Goal: Complete application form

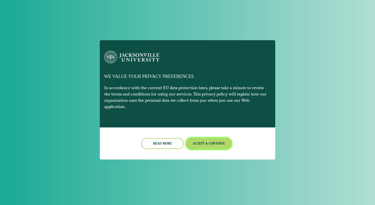
click at [212, 140] on button "Accept & Continue" at bounding box center [208, 143] width 45 height 11
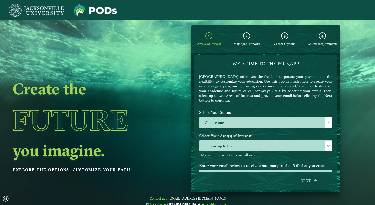
click at [327, 121] on span at bounding box center [329, 122] width 4 height 4
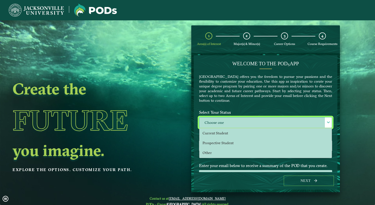
scroll to position [3, 23]
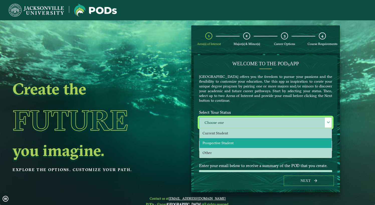
click at [265, 144] on li "Prospective Student" at bounding box center [266, 143] width 132 height 10
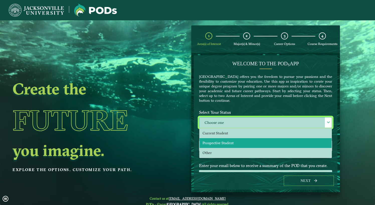
select select "[object Object]"
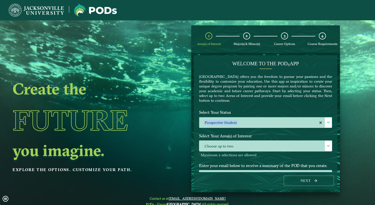
drag, startPoint x: 334, startPoint y: 111, endPoint x: 334, endPoint y: 120, distance: 8.8
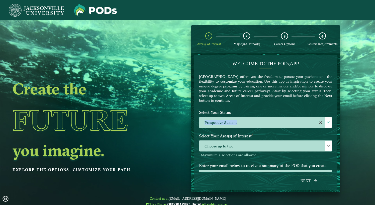
click at [334, 120] on div "Welcome to the POD s app [GEOGRAPHIC_DATA] offers you the freedom to pursue you…" at bounding box center [266, 113] width 144 height 117
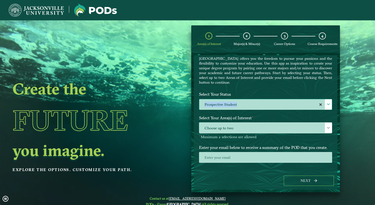
scroll to position [20, 0]
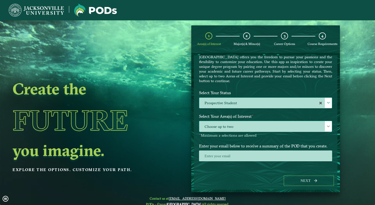
click at [327, 127] on span at bounding box center [329, 126] width 4 height 4
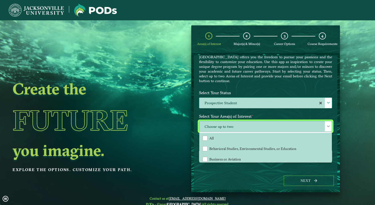
scroll to position [3, 23]
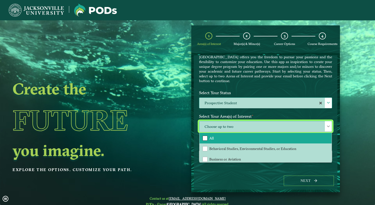
click at [204, 136] on div "All" at bounding box center [205, 137] width 5 height 5
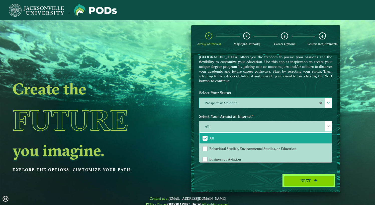
click at [307, 182] on button "Next" at bounding box center [309, 180] width 50 height 10
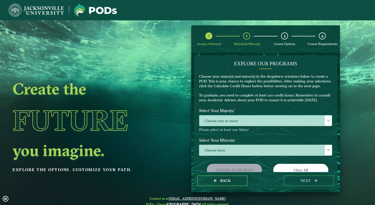
click at [327, 122] on span at bounding box center [329, 121] width 4 height 4
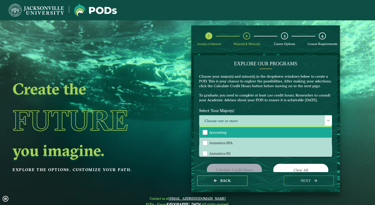
drag, startPoint x: 328, startPoint y: 138, endPoint x: 328, endPoint y: 119, distance: 18.6
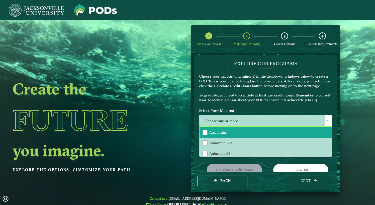
click at [328, 119] on div "Choose one or more Accounting Animation BFA Animation BS Art BA Art BFA Aviatio…" at bounding box center [265, 120] width 133 height 11
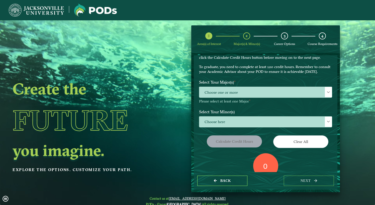
scroll to position [31, 0]
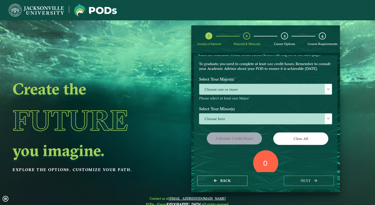
click at [327, 91] on span at bounding box center [329, 89] width 4 height 4
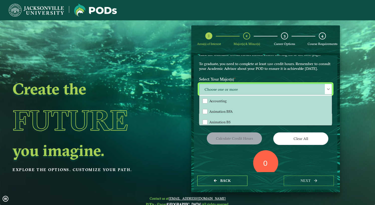
click at [328, 91] on span at bounding box center [329, 89] width 4 height 4
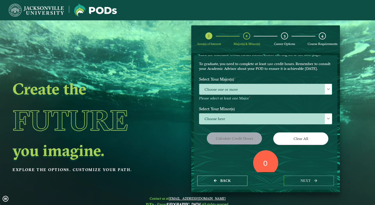
click at [328, 91] on span at bounding box center [329, 89] width 4 height 4
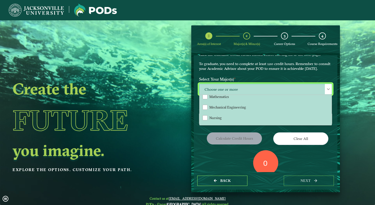
scroll to position [358, 0]
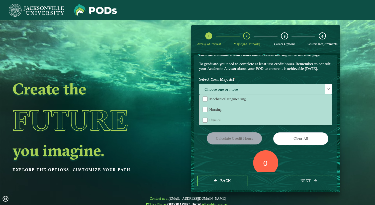
click at [363, 103] on ngx-dashboard "Create the Future you imagine. Explore the options. Customize your path. Area(s…" at bounding box center [187, 108] width 375 height 167
